Goal: Navigation & Orientation: Find specific page/section

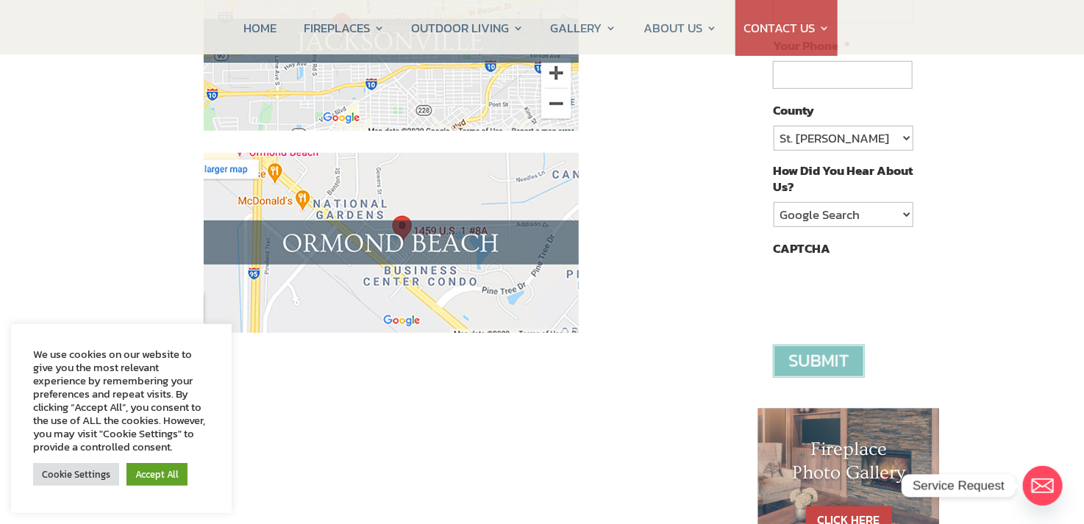
scroll to position [368, 0]
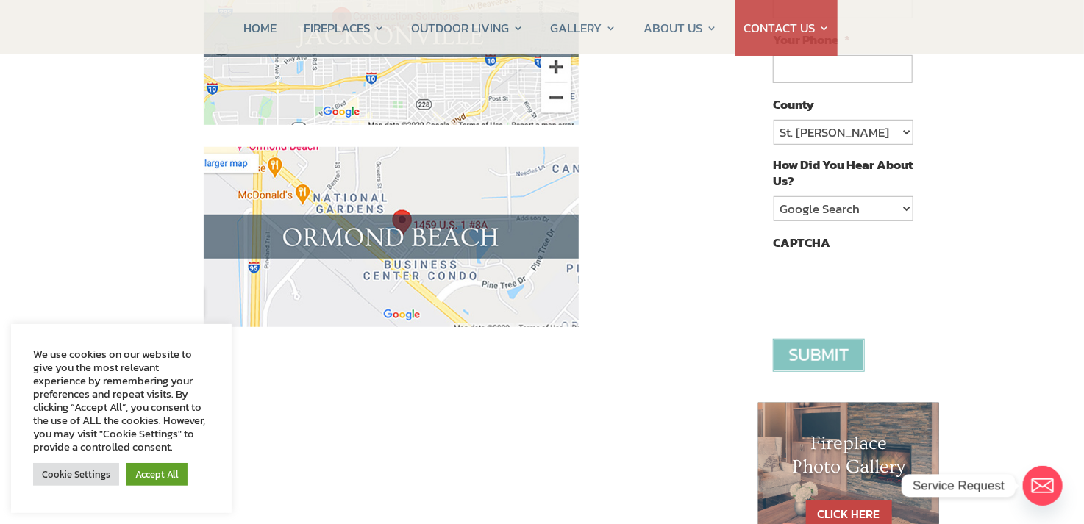
click at [391, 242] on img at bounding box center [391, 237] width 375 height 180
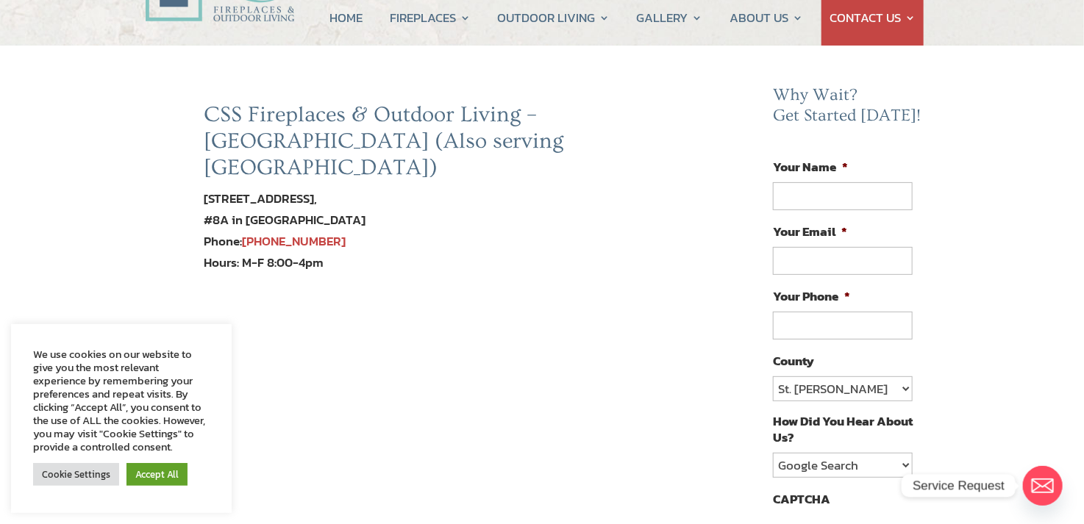
scroll to position [147, 0]
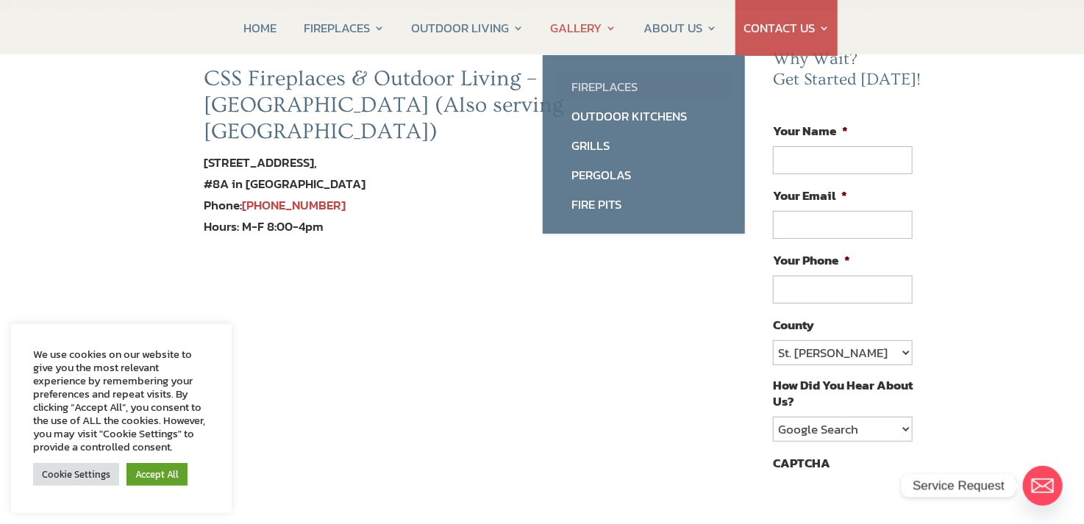
click at [621, 75] on link "Fireplaces" at bounding box center [644, 86] width 173 height 29
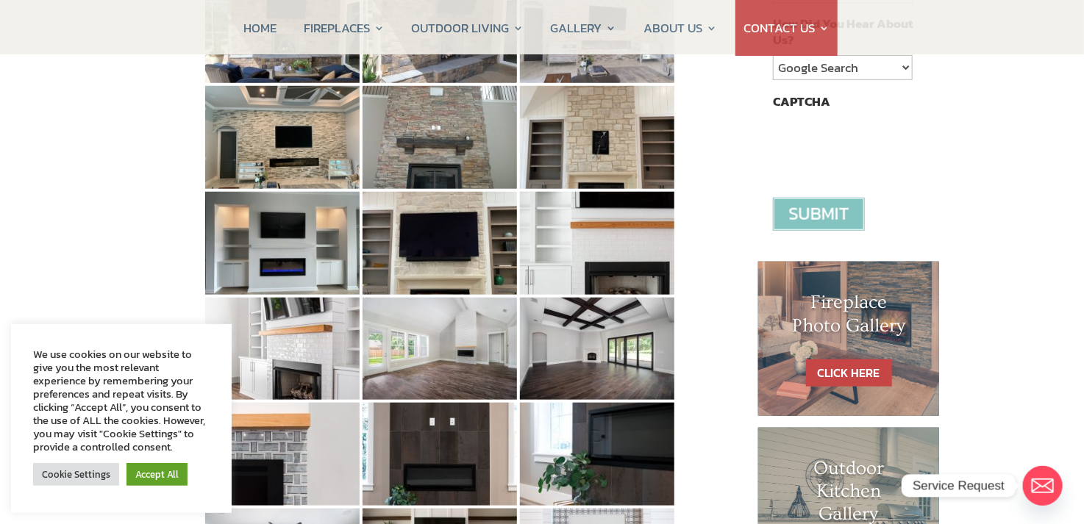
scroll to position [441, 0]
